Goal: Information Seeking & Learning: Understand process/instructions

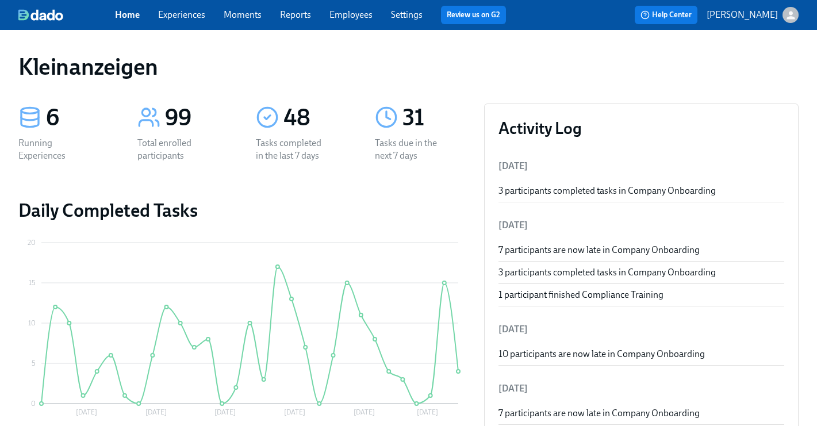
click at [179, 14] on link "Experiences" at bounding box center [181, 14] width 47 height 11
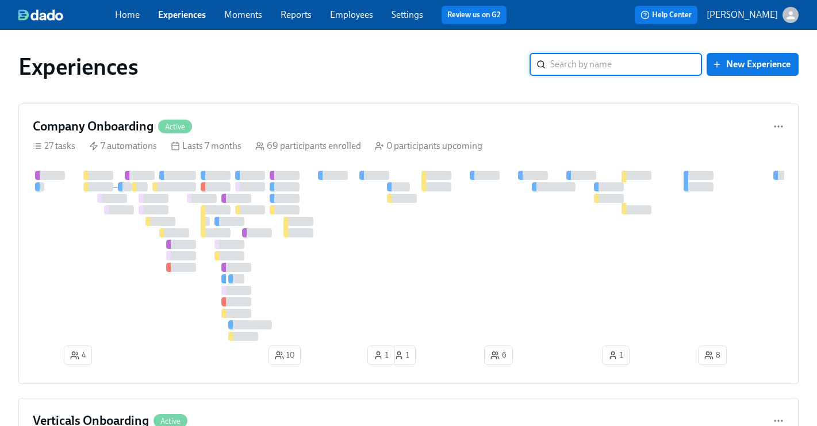
click at [552, 70] on input "search" at bounding box center [626, 64] width 152 height 23
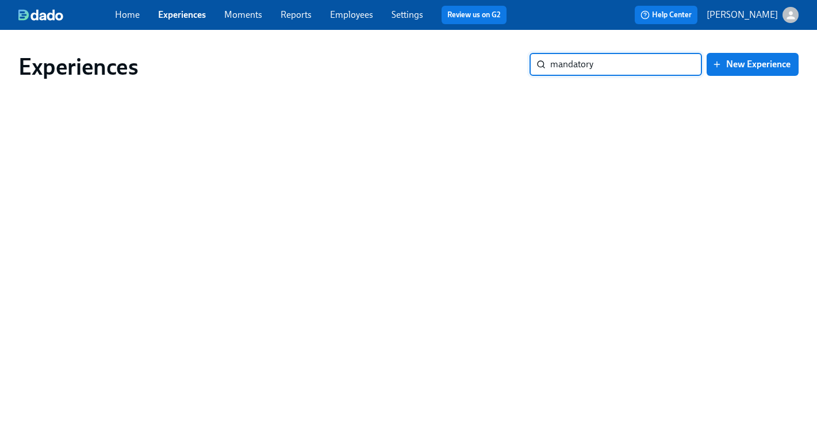
type input "mandatory"
click at [649, 62] on input "mandatory" at bounding box center [626, 64] width 152 height 23
click at [649, 63] on input "mandatory" at bounding box center [626, 64] width 152 height 23
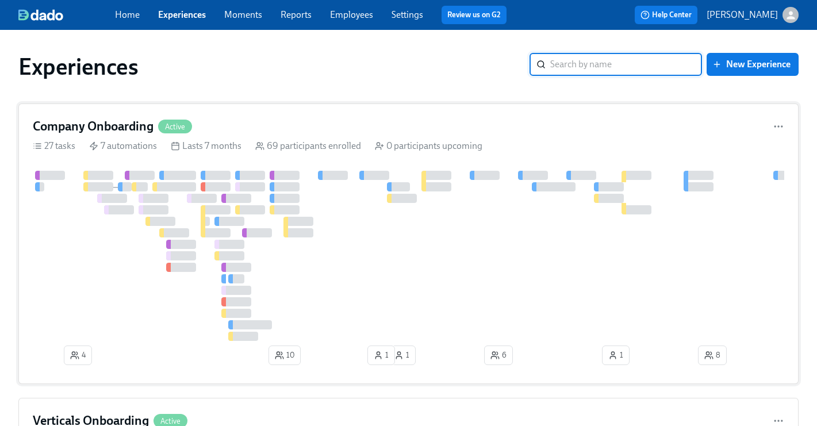
click at [261, 131] on div "Company Onboarding Active" at bounding box center [409, 126] width 752 height 17
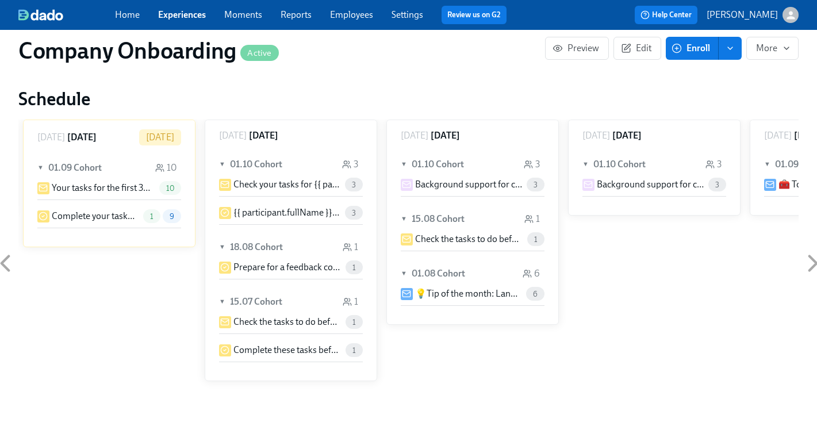
scroll to position [931, 0]
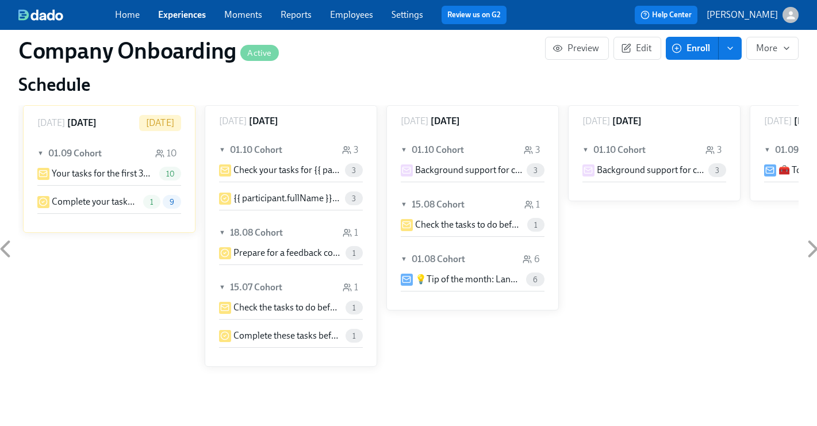
click at [106, 212] on div "▼ 01.09 Cohort 10 Your tasks for the first 30 days for {{ participant.fullName …" at bounding box center [109, 181] width 171 height 101
click at [106, 142] on div "▼ 01.09 Cohort 10" at bounding box center [109, 153] width 144 height 26
click at [106, 142] on div "► 01.09 Cohort 10" at bounding box center [109, 153] width 144 height 26
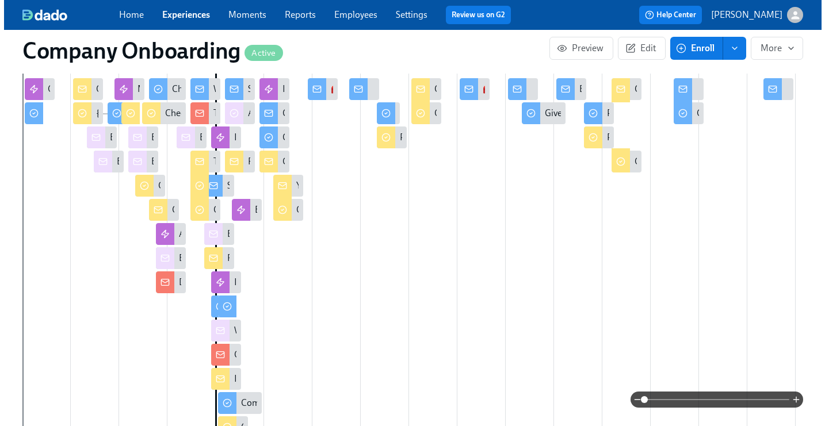
scroll to position [436, 0]
